Goal: Task Accomplishment & Management: Use online tool/utility

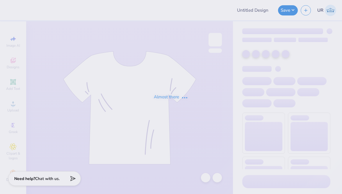
type input "Sweatshirt for KAP"
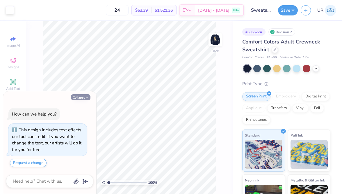
click at [84, 98] on button "Collapse" at bounding box center [80, 97] width 19 height 6
type textarea "x"
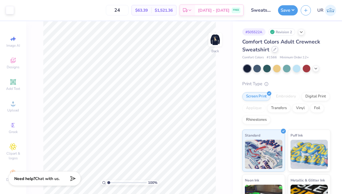
click at [276, 49] on icon at bounding box center [275, 49] width 3 height 3
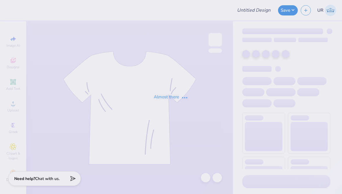
type input "Sweatshirt for KAP"
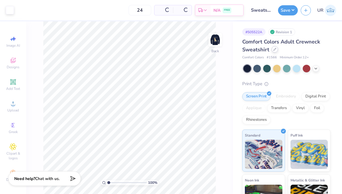
click at [277, 49] on div at bounding box center [275, 49] width 6 height 6
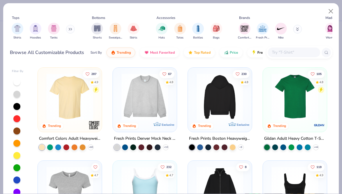
click at [234, 99] on div at bounding box center [219, 96] width 157 height 47
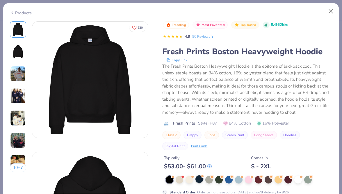
click at [200, 178] on div at bounding box center [200, 179] width 8 height 8
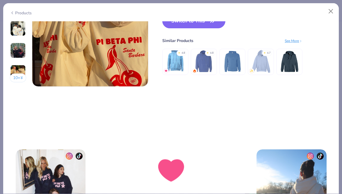
scroll to position [804, 0]
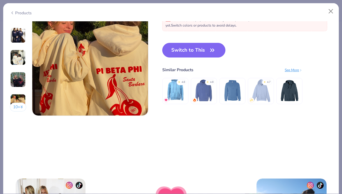
click at [197, 44] on button "Switch to This" at bounding box center [193, 50] width 63 height 15
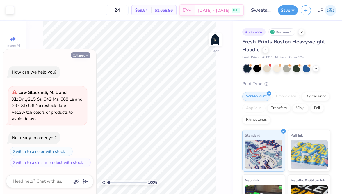
click at [87, 55] on icon "button" at bounding box center [86, 55] width 3 height 3
type textarea "x"
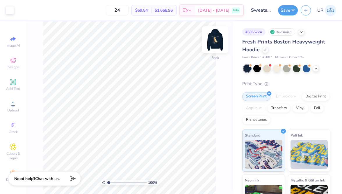
click at [215, 38] on img at bounding box center [215, 39] width 23 height 23
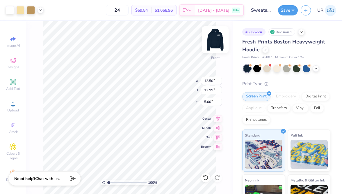
click at [218, 38] on img at bounding box center [215, 39] width 23 height 23
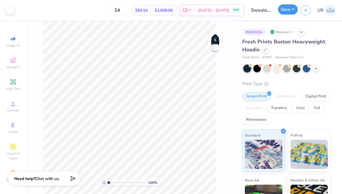
click at [288, 9] on button "Save" at bounding box center [288, 9] width 20 height 10
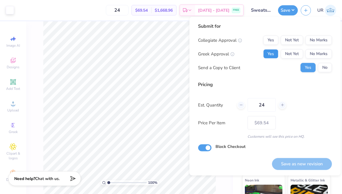
click at [269, 56] on button "Yes" at bounding box center [270, 53] width 15 height 9
click at [320, 42] on button "No Marks" at bounding box center [319, 40] width 26 height 9
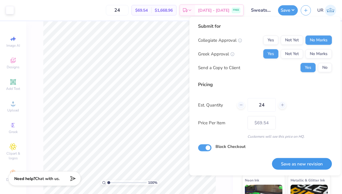
click at [283, 164] on button "Save as new revision" at bounding box center [302, 163] width 60 height 12
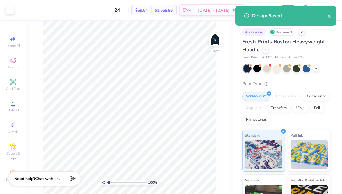
type input "– –"
click at [266, 50] on icon at bounding box center [265, 49] width 3 height 3
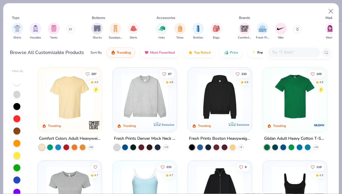
click at [278, 55] on input "text" at bounding box center [294, 52] width 45 height 7
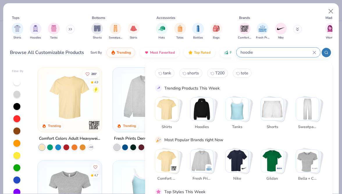
type input "hoodie"
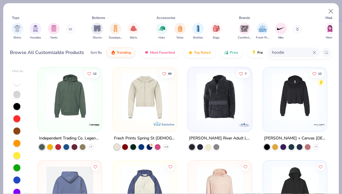
scroll to position [272, 0]
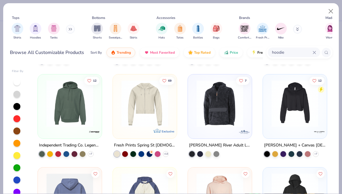
click at [71, 102] on img at bounding box center [70, 103] width 52 height 47
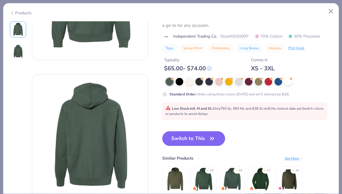
scroll to position [67, 0]
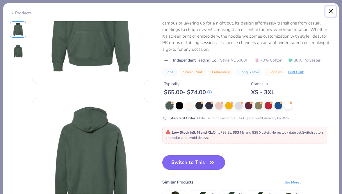
click at [330, 11] on button "Close" at bounding box center [331, 11] width 11 height 11
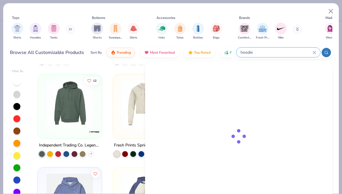
drag, startPoint x: 297, startPoint y: 53, endPoint x: 235, endPoint y: 55, distance: 61.5
click at [235, 55] on div "Browse All Customizable Products Sort By Trending Most Favorited Top Rated Pric…" at bounding box center [171, 52] width 323 height 16
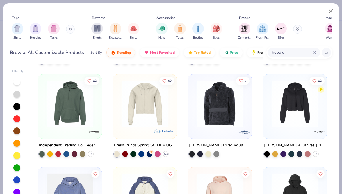
click at [315, 52] on icon at bounding box center [314, 52] width 3 height 3
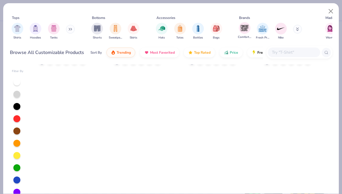
click at [250, 29] on div "Comfort Colors" at bounding box center [244, 30] width 13 height 17
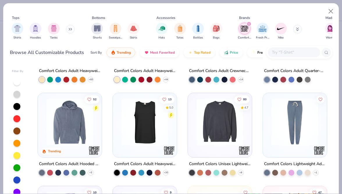
scroll to position [70, 0]
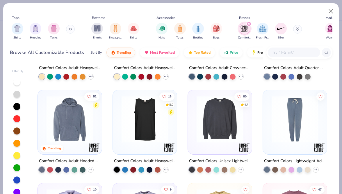
click at [88, 117] on img at bounding box center [70, 119] width 52 height 47
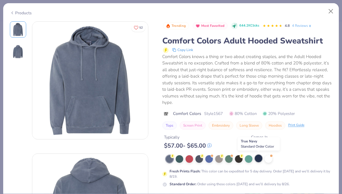
click at [257, 158] on div at bounding box center [259, 158] width 8 height 8
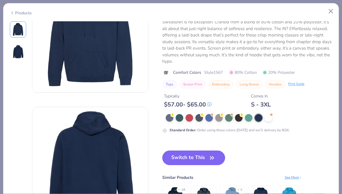
scroll to position [45, 0]
click at [192, 159] on button "Switch to This" at bounding box center [193, 157] width 63 height 15
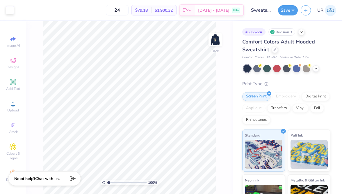
drag, startPoint x: 219, startPoint y: 36, endPoint x: 246, endPoint y: 32, distance: 26.8
click at [219, 36] on img at bounding box center [216, 40] width 12 height 12
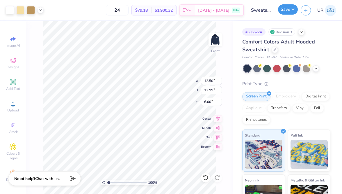
click at [287, 8] on button "Save" at bounding box center [288, 9] width 20 height 10
click at [39, 8] on icon at bounding box center [40, 9] width 5 height 5
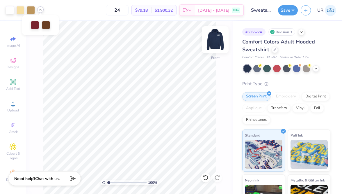
click at [219, 39] on img at bounding box center [215, 39] width 23 height 23
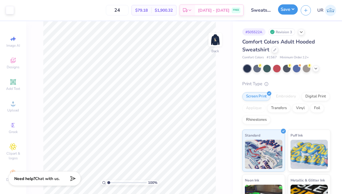
click at [290, 10] on button "Save" at bounding box center [288, 9] width 20 height 10
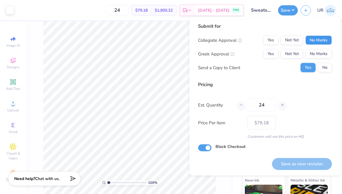
click at [324, 38] on button "No Marks" at bounding box center [319, 40] width 26 height 9
click at [276, 52] on button "Yes" at bounding box center [270, 53] width 15 height 9
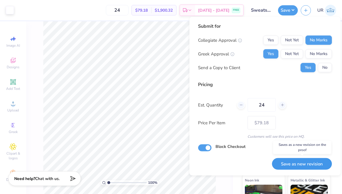
click at [312, 159] on button "Save as new revision" at bounding box center [302, 163] width 60 height 12
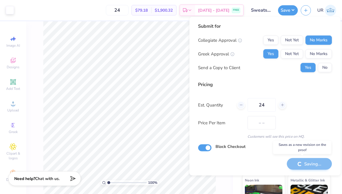
type input "$79.18"
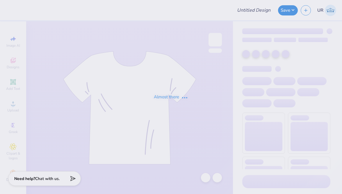
type input "Sweatshirt for KAP"
